Goal: Information Seeking & Learning: Learn about a topic

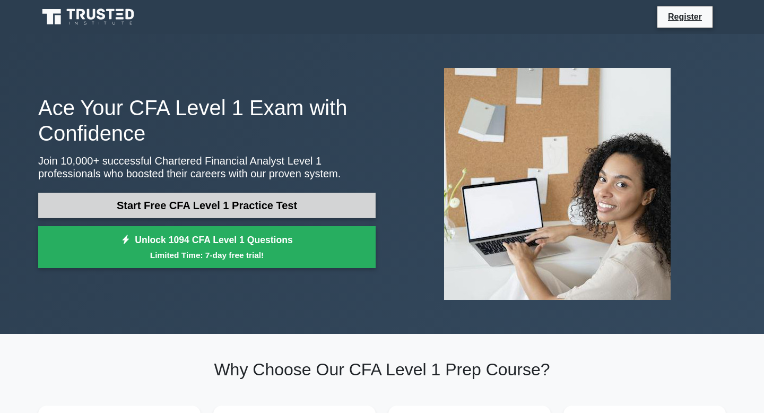
click at [289, 213] on link "Start Free CFA Level 1 Practice Test" at bounding box center [206, 205] width 337 height 25
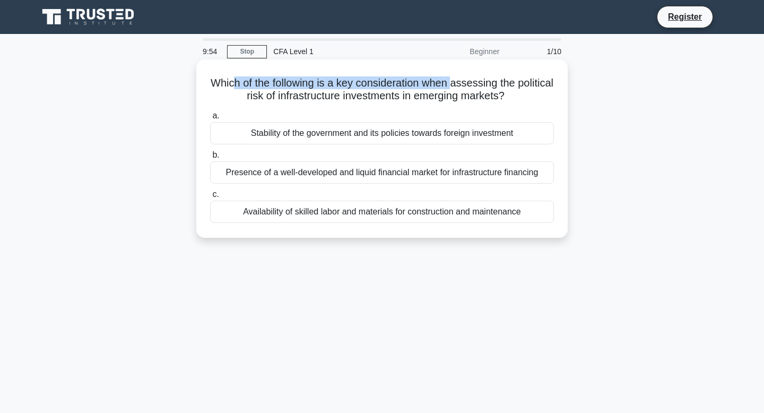
drag, startPoint x: 236, startPoint y: 78, endPoint x: 452, endPoint y: 78, distance: 215.8
click at [452, 78] on h5 "Which of the following is a key consideration when assessing the political risk…" at bounding box center [382, 89] width 346 height 27
drag, startPoint x: 469, startPoint y: 80, endPoint x: 473, endPoint y: 104, distance: 24.1
click at [473, 104] on div "Which of the following is a key consideration when assessing the political risk…" at bounding box center [381, 149] width 363 height 170
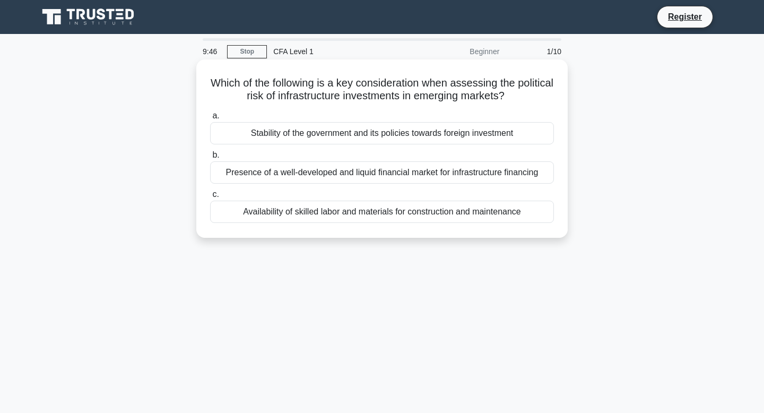
click at [372, 141] on div "Stability of the government and its policies towards foreign investment" at bounding box center [382, 133] width 344 height 22
click at [210, 119] on input "a. Stability of the government and its policies towards foreign investment" at bounding box center [210, 115] width 0 height 7
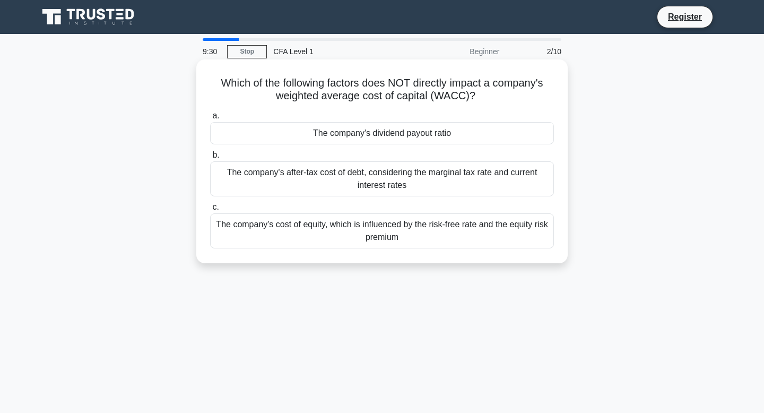
click at [397, 135] on div "The company's dividend payout ratio" at bounding box center [382, 133] width 344 height 22
click at [210, 119] on input "a. The company's dividend payout ratio" at bounding box center [210, 115] width 0 height 7
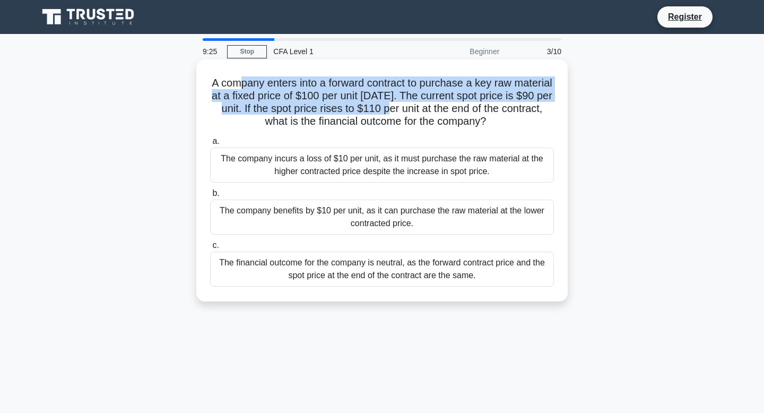
drag, startPoint x: 237, startPoint y: 80, endPoint x: 406, endPoint y: 107, distance: 170.9
click at [406, 107] on h5 "A company enters into a forward contract to purchase a key raw material at a fi…" at bounding box center [382, 102] width 346 height 52
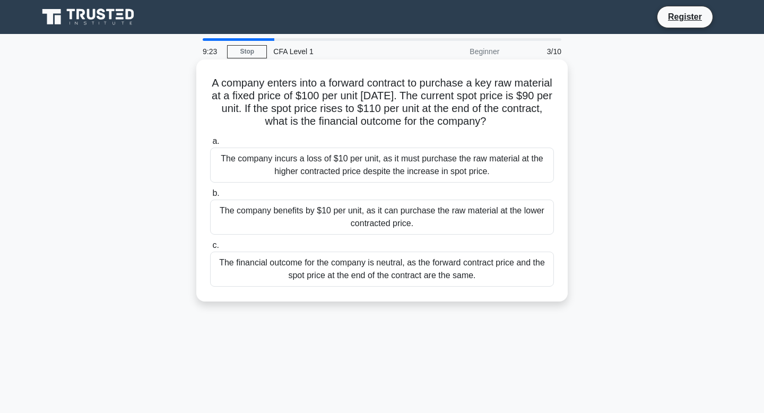
click at [383, 169] on div "The company incurs a loss of $10 per unit, as it must purchase the raw material…" at bounding box center [382, 164] width 344 height 35
click at [210, 145] on input "a. The company incurs a loss of $10 per unit, as it must purchase the raw mater…" at bounding box center [210, 141] width 0 height 7
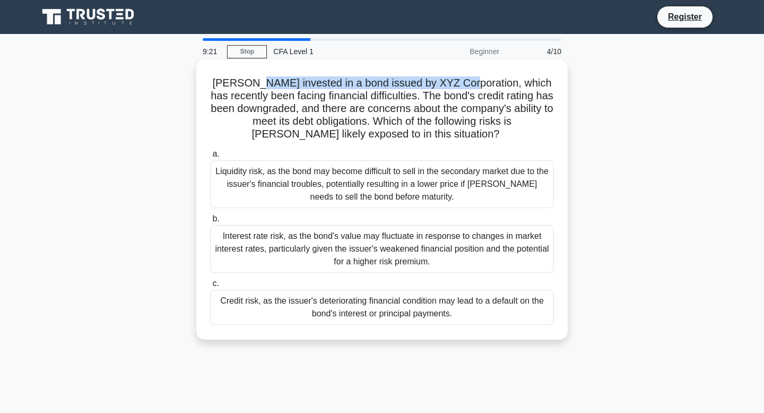
drag, startPoint x: 252, startPoint y: 84, endPoint x: 458, endPoint y: 83, distance: 205.2
click at [458, 83] on h5 "John invested in a bond issued by XYZ Corporation, which has recently been faci…" at bounding box center [382, 108] width 346 height 65
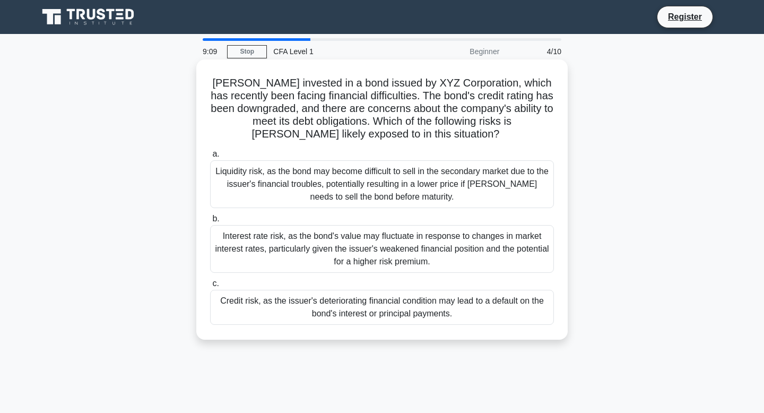
click at [392, 246] on div "Interest rate risk, as the bond's value may fluctuate in response to changes in…" at bounding box center [382, 249] width 344 height 48
click at [210, 222] on input "b. Interest rate risk, as the bond's value may fluctuate in response to changes…" at bounding box center [210, 218] width 0 height 7
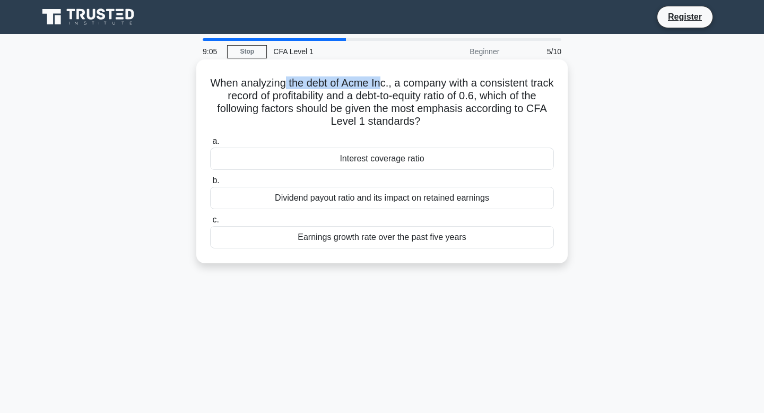
drag, startPoint x: 284, startPoint y: 86, endPoint x: 379, endPoint y: 82, distance: 95.0
click at [379, 82] on h5 "When analyzing the debt of Acme Inc., a company with a consistent track record …" at bounding box center [382, 102] width 346 height 52
click at [364, 237] on div "Earnings growth rate over the past five years" at bounding box center [382, 237] width 344 height 22
click at [210, 223] on input "c. Earnings growth rate over the past five years" at bounding box center [210, 219] width 0 height 7
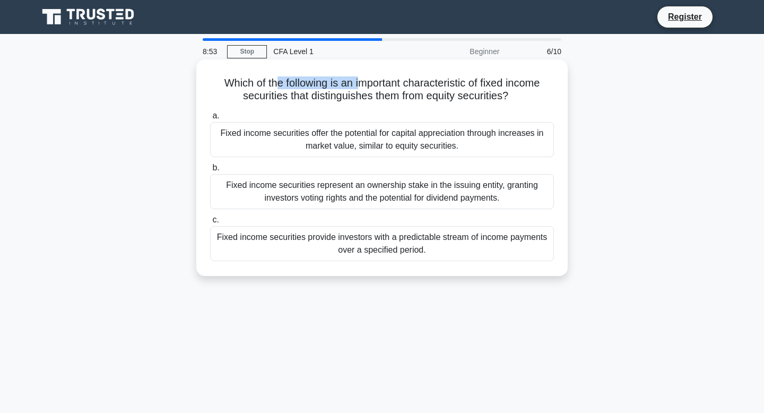
drag, startPoint x: 277, startPoint y: 85, endPoint x: 361, endPoint y: 83, distance: 83.3
click at [361, 83] on h5 "Which of the following is an important characteristic of fixed income securitie…" at bounding box center [382, 89] width 346 height 27
click at [352, 192] on div "Fixed income securities represent an ownership stake in the issuing entity, gra…" at bounding box center [382, 191] width 344 height 35
click at [210, 171] on input "b. Fixed income securities represent an ownership stake in the issuing entity, …" at bounding box center [210, 167] width 0 height 7
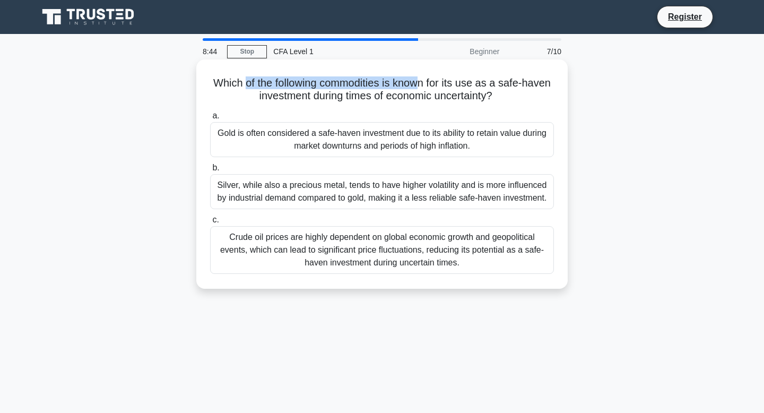
drag, startPoint x: 244, startPoint y: 82, endPoint x: 416, endPoint y: 80, distance: 172.4
click at [416, 80] on h5 "Which of the following commodities is known for its use as a safe-haven investm…" at bounding box center [382, 89] width 346 height 27
click at [409, 138] on div "Gold is often considered a safe-haven investment due to its ability to retain v…" at bounding box center [382, 139] width 344 height 35
click at [210, 119] on input "a. Gold is often considered a safe-haven investment due to its ability to retai…" at bounding box center [210, 115] width 0 height 7
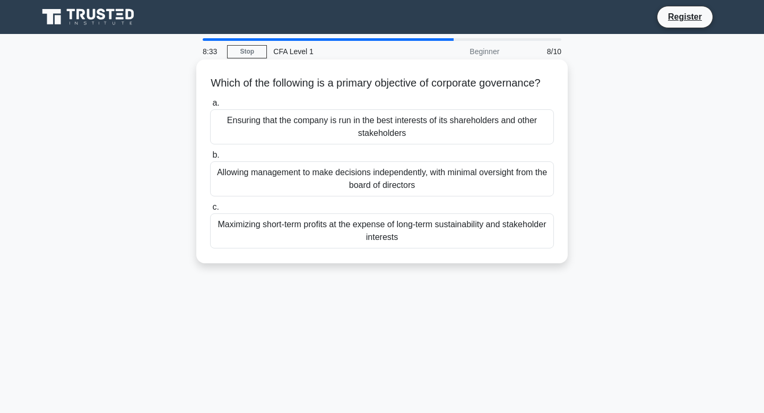
click at [348, 144] on div "Ensuring that the company is run in the best interests of its shareholders and …" at bounding box center [382, 126] width 344 height 35
click at [210, 107] on input "a. Ensuring that the company is run in the best interests of its shareholders a…" at bounding box center [210, 103] width 0 height 7
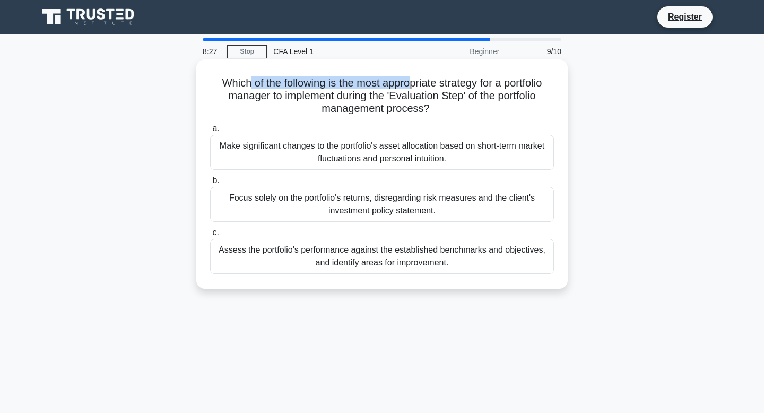
drag, startPoint x: 247, startPoint y: 80, endPoint x: 412, endPoint y: 80, distance: 164.4
click at [412, 80] on h5 "Which of the following is the most appropriate strategy for a portfolio manager…" at bounding box center [382, 95] width 346 height 39
click at [359, 197] on div "Focus solely on the portfolio's returns, disregarding risk measures and the cli…" at bounding box center [382, 204] width 344 height 35
click at [210, 184] on input "b. Focus solely on the portfolio's returns, disregarding risk measures and the …" at bounding box center [210, 180] width 0 height 7
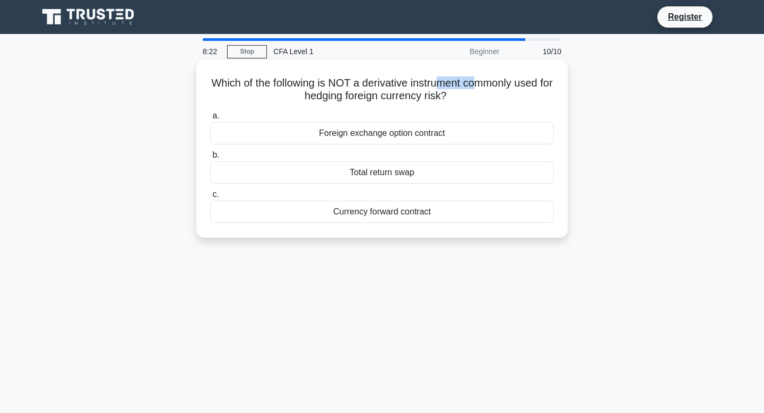
drag, startPoint x: 435, startPoint y: 78, endPoint x: 473, endPoint y: 79, distance: 37.7
click at [474, 78] on h5 "Which of the following is NOT a derivative instrument commonly used for hedging…" at bounding box center [382, 89] width 346 height 27
click at [418, 178] on div "Total return swap" at bounding box center [382, 172] width 344 height 22
click at [210, 159] on input "b. Total return swap" at bounding box center [210, 155] width 0 height 7
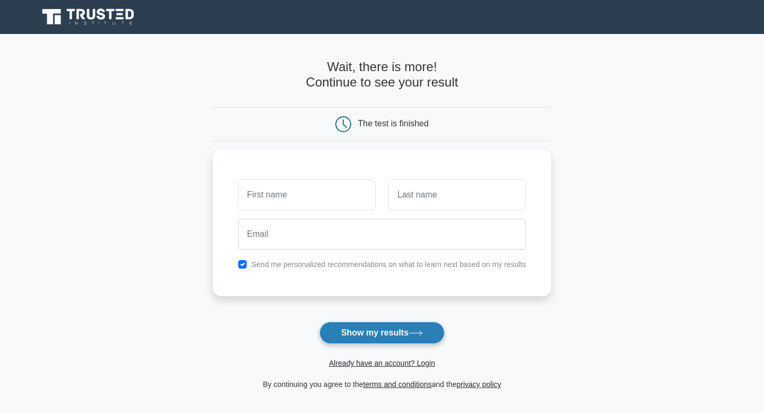
click at [381, 334] on button "Show my results" at bounding box center [381, 332] width 125 height 22
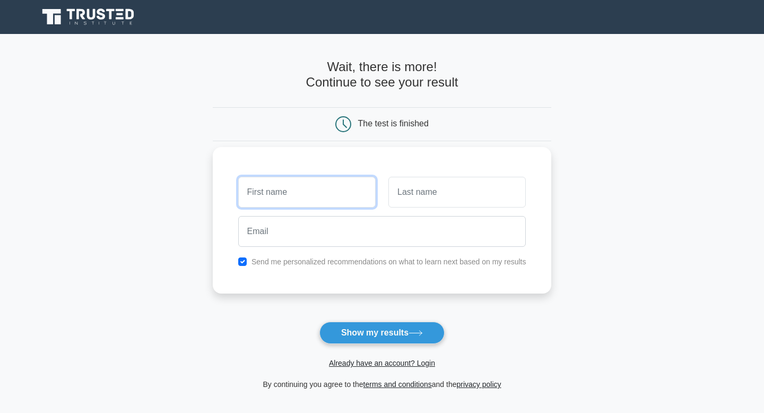
type input "Mina"
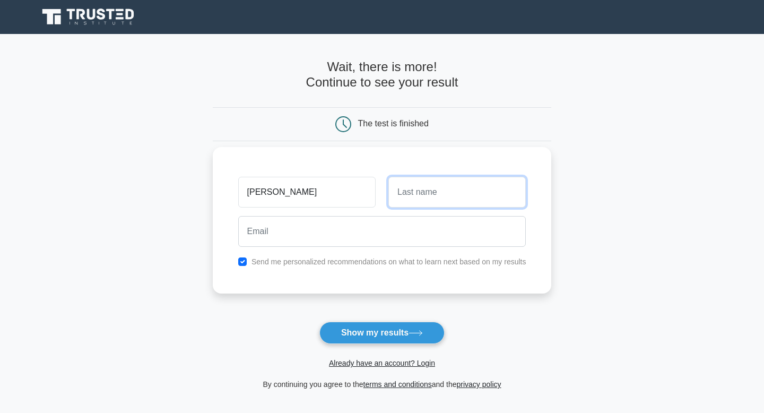
click at [425, 194] on input "text" at bounding box center [456, 192] width 137 height 31
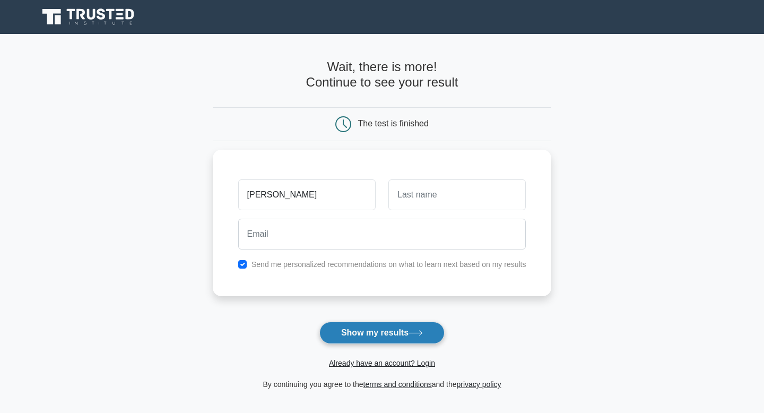
click at [339, 330] on button "Show my results" at bounding box center [381, 332] width 125 height 22
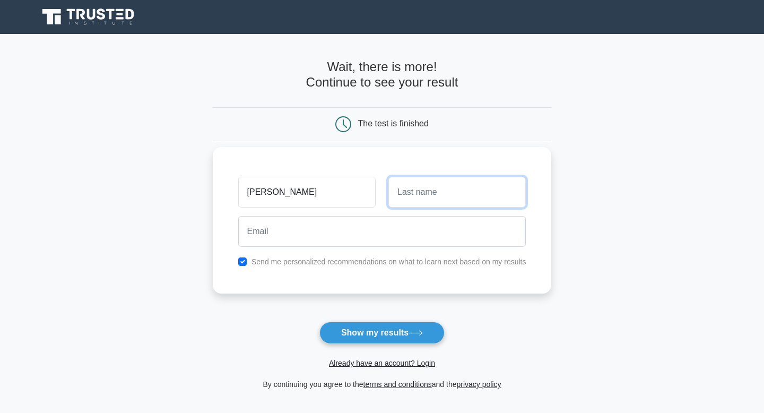
type input "Youssef"
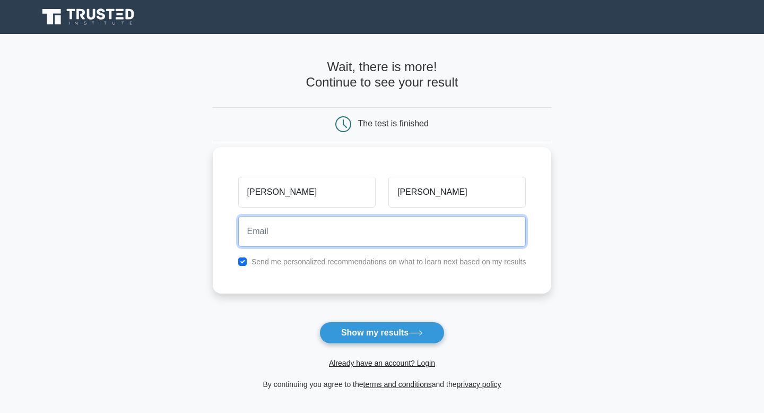
click at [404, 235] on input "email" at bounding box center [382, 231] width 288 height 31
type input "minazmy24@gmail.com"
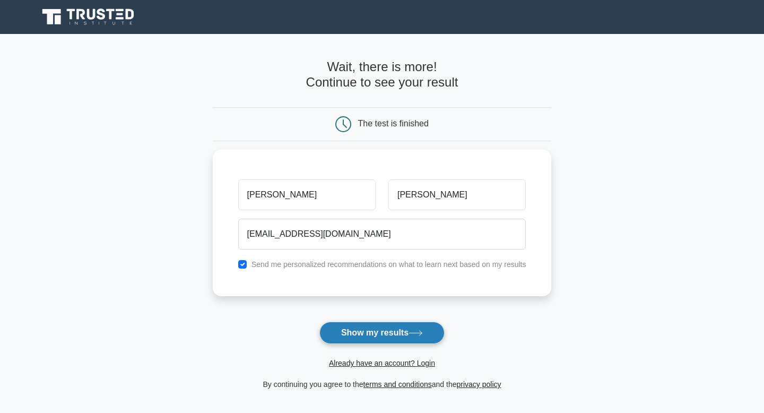
click at [377, 327] on button "Show my results" at bounding box center [381, 332] width 125 height 22
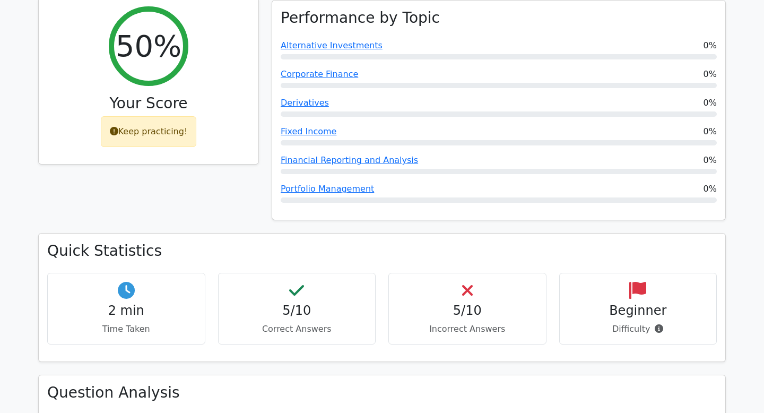
scroll to position [548, 0]
